Goal: Transaction & Acquisition: Subscribe to service/newsletter

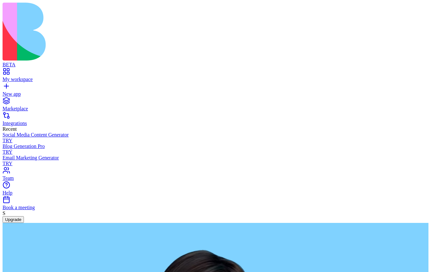
click at [24, 223] on button "Upgrade" at bounding box center [13, 219] width 21 height 7
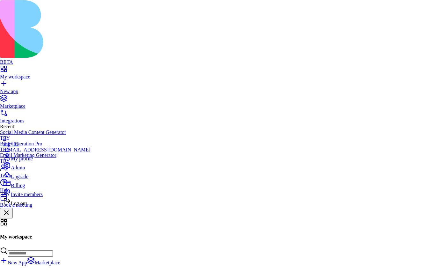
click at [31, 188] on div "Billing" at bounding box center [46, 183] width 87 height 9
click at [35, 170] on div "Admin" at bounding box center [46, 165] width 87 height 9
